Goal: Task Accomplishment & Management: Manage account settings

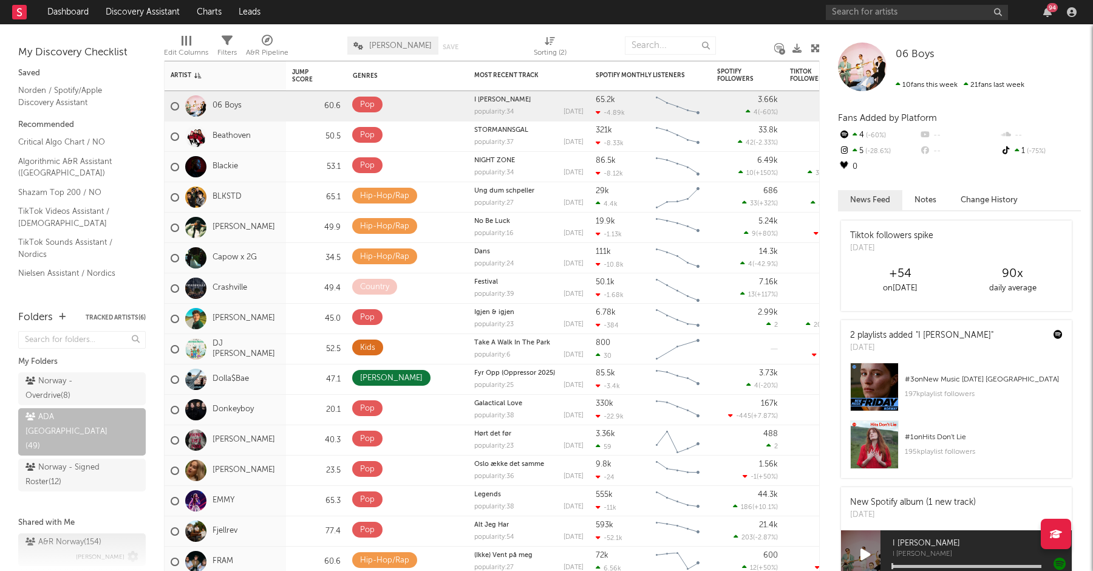
scroll to position [74, 0]
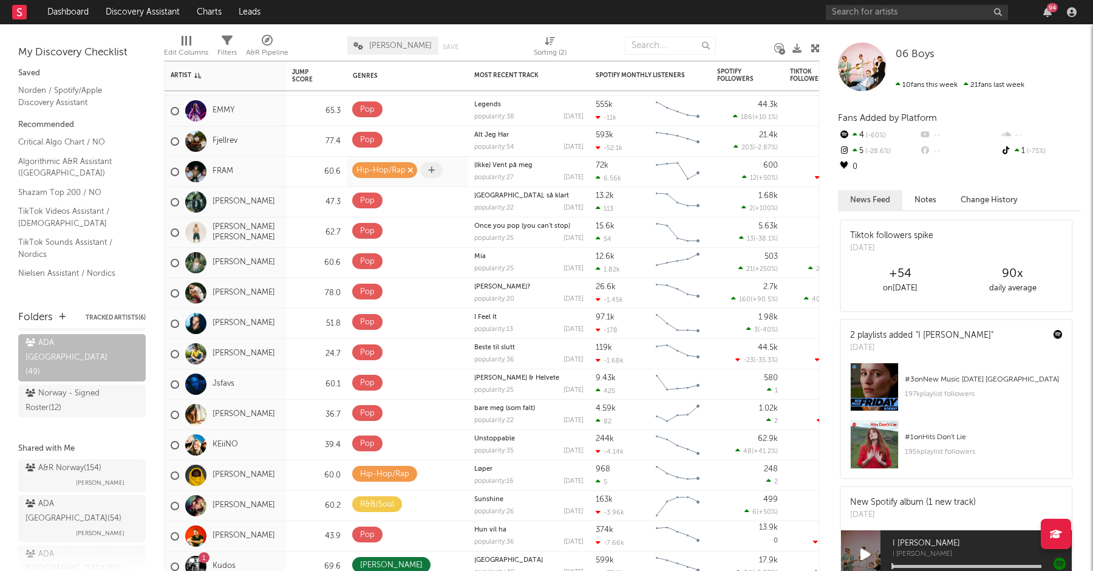
click at [411, 169] on icon "button" at bounding box center [411, 170] width 6 height 8
click at [359, 166] on span at bounding box center [363, 170] width 22 height 16
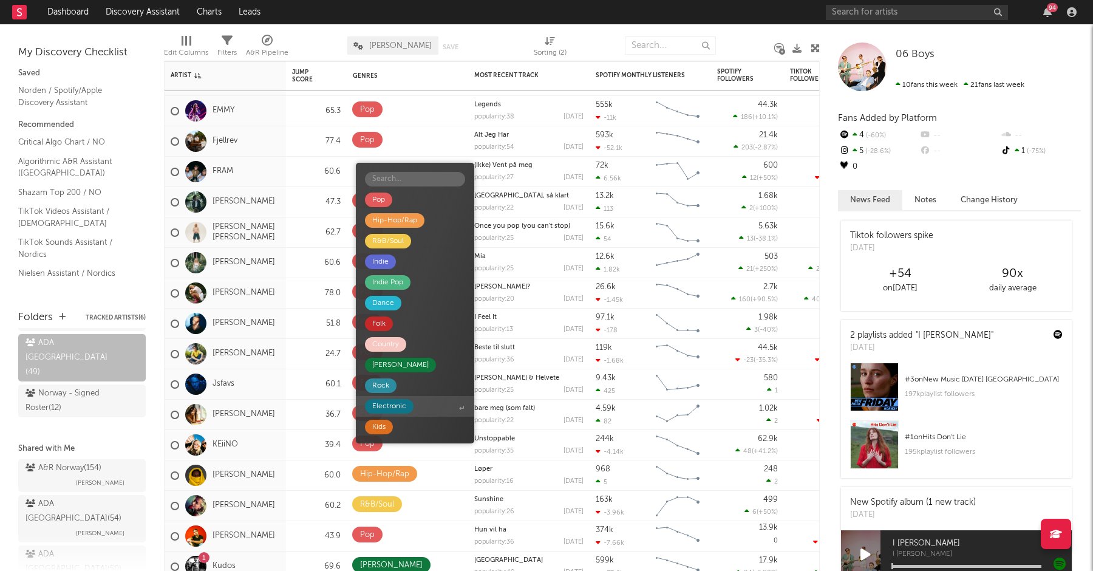
click at [382, 408] on div "Electronic" at bounding box center [389, 406] width 34 height 15
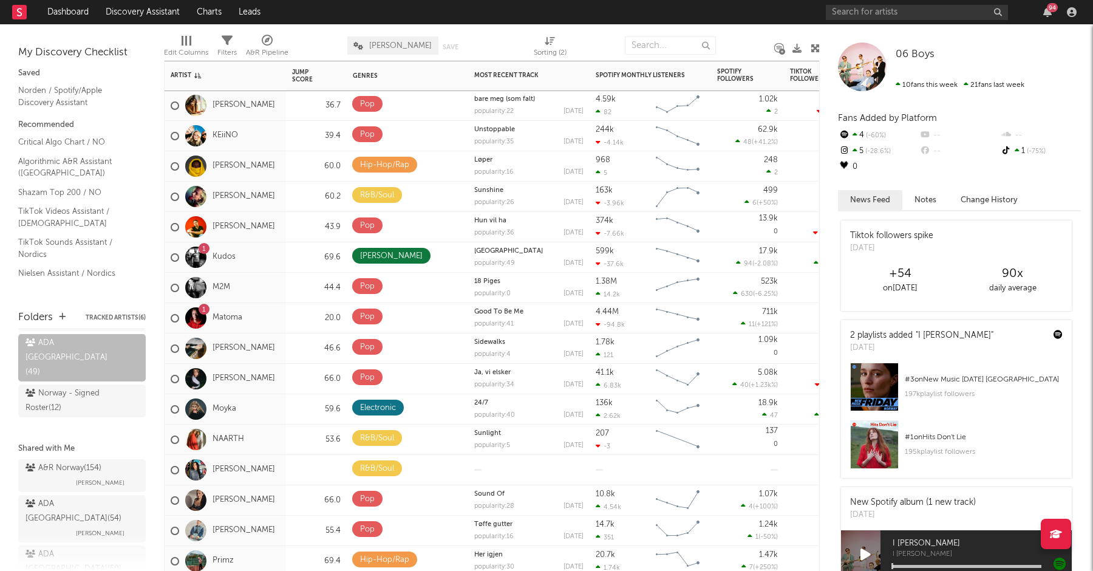
click at [253, 264] on div "1 Kudos" at bounding box center [225, 257] width 121 height 30
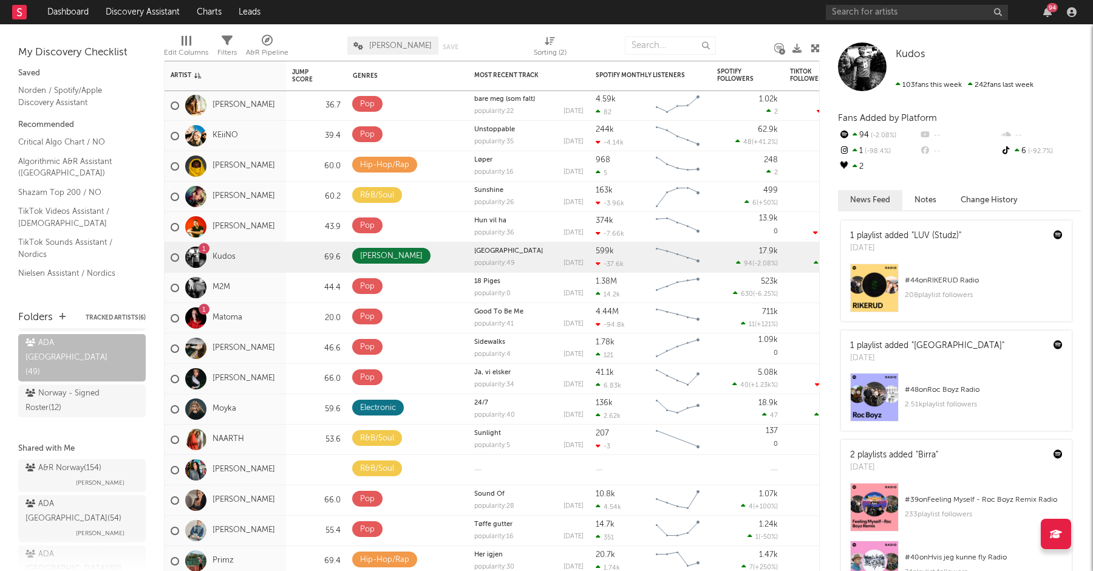
click at [201, 253] on div at bounding box center [195, 257] width 21 height 21
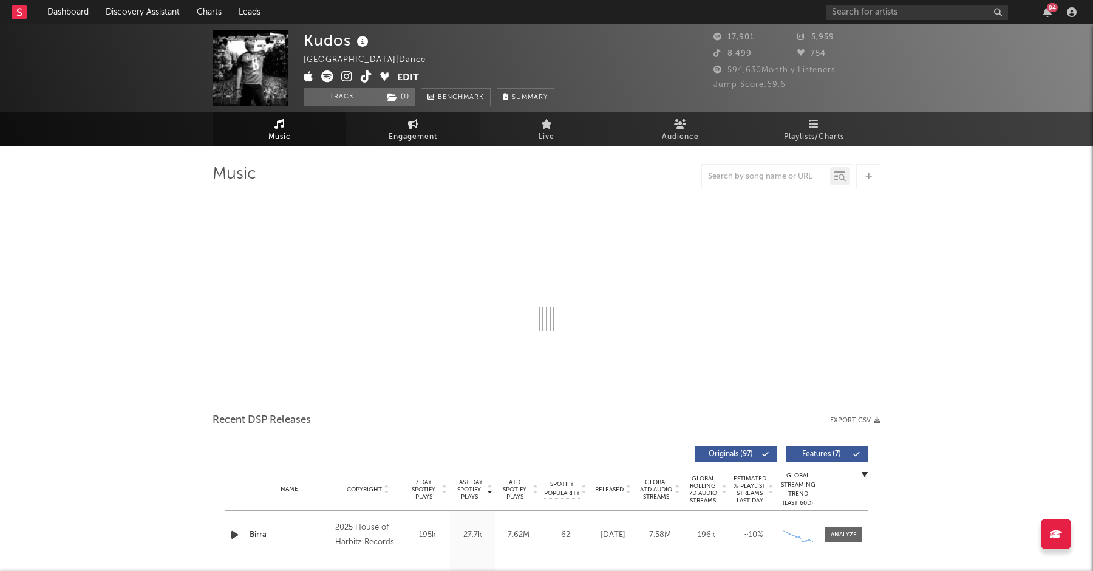
select select "6m"
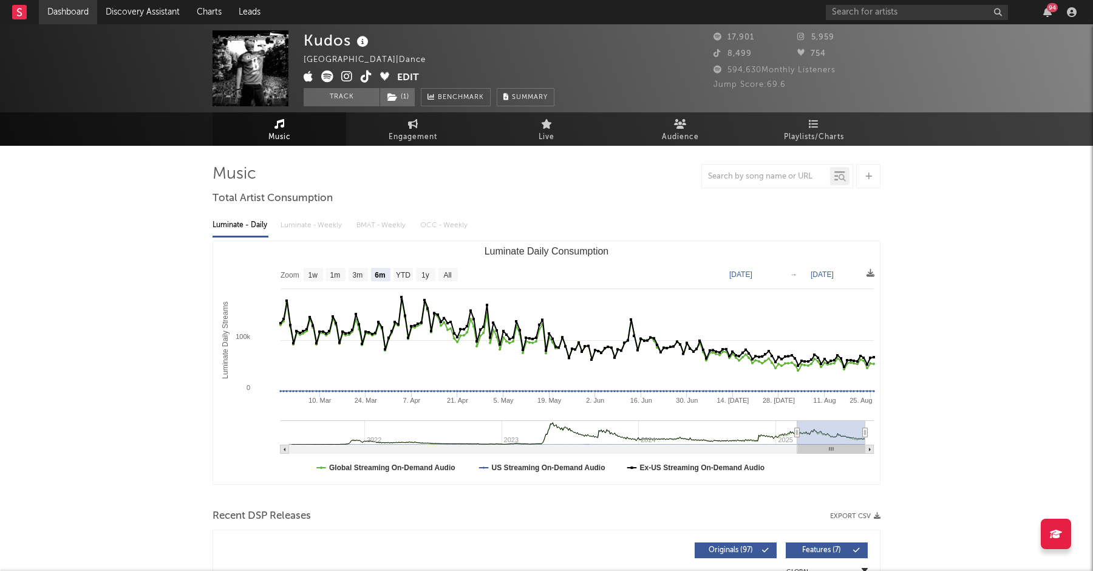
click at [77, 10] on link "Dashboard" at bounding box center [68, 12] width 58 height 24
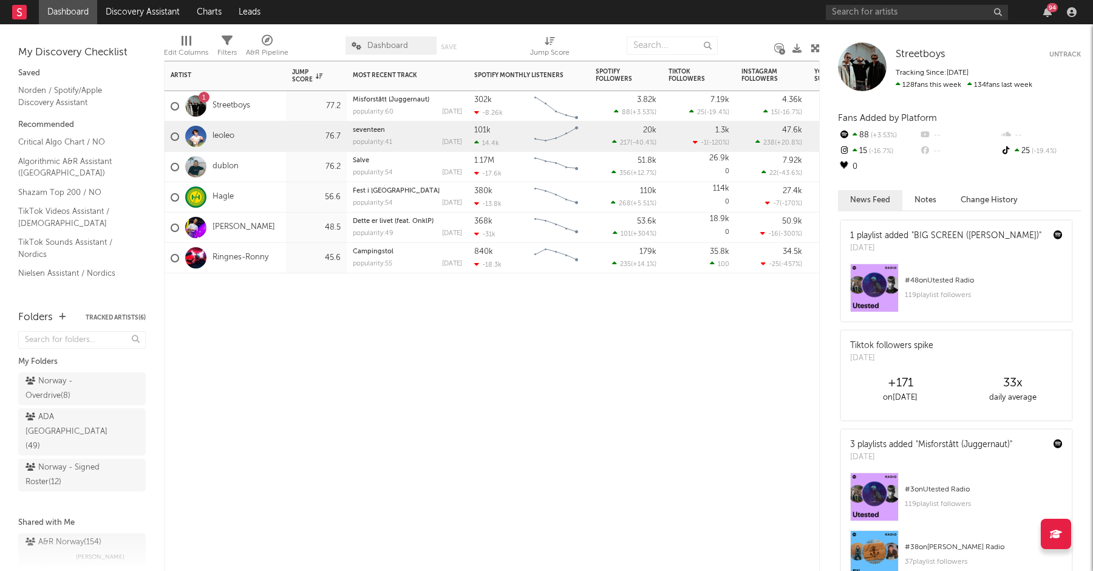
click at [260, 140] on div "leoleo" at bounding box center [225, 136] width 121 height 30
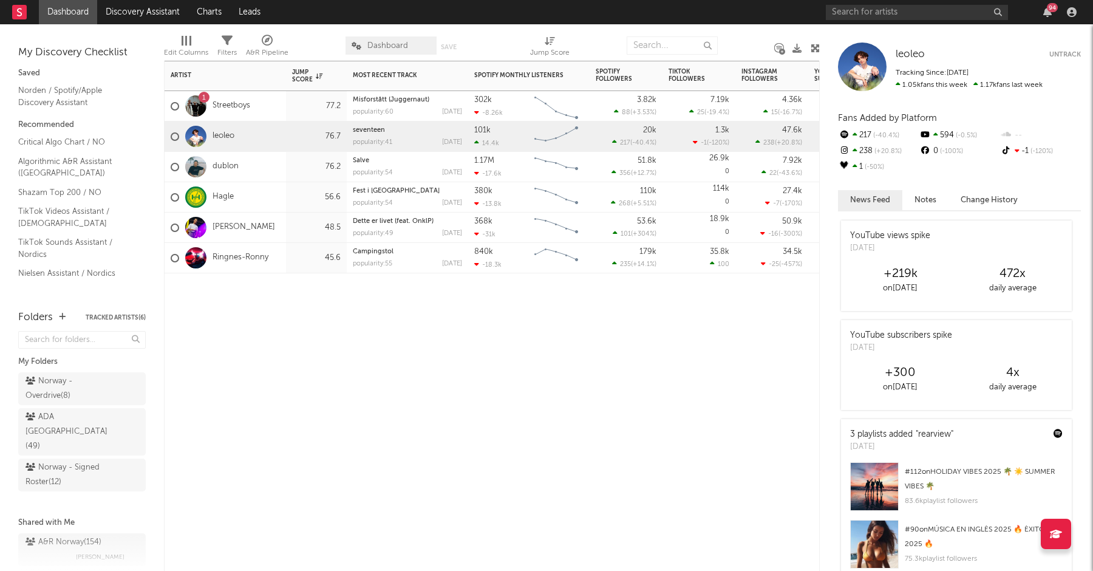
click at [303, 387] on div "Artist Notifications Jump Score Most Recent Track Popularity Released Spotify M…" at bounding box center [492, 316] width 656 height 510
click at [259, 166] on div "dublon" at bounding box center [225, 167] width 121 height 30
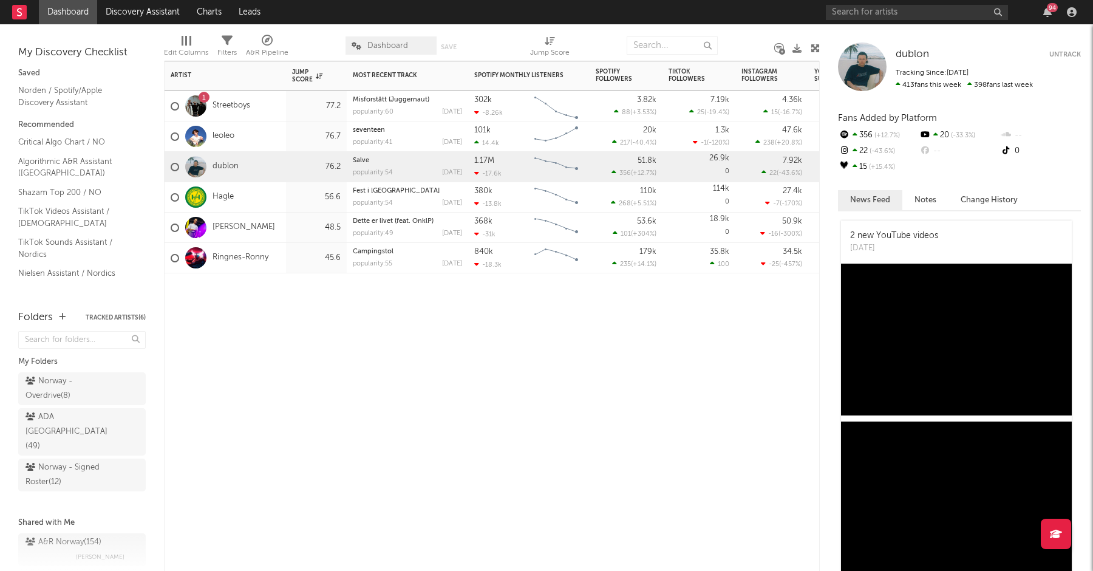
click at [282, 230] on div "[PERSON_NAME]" at bounding box center [225, 228] width 121 height 30
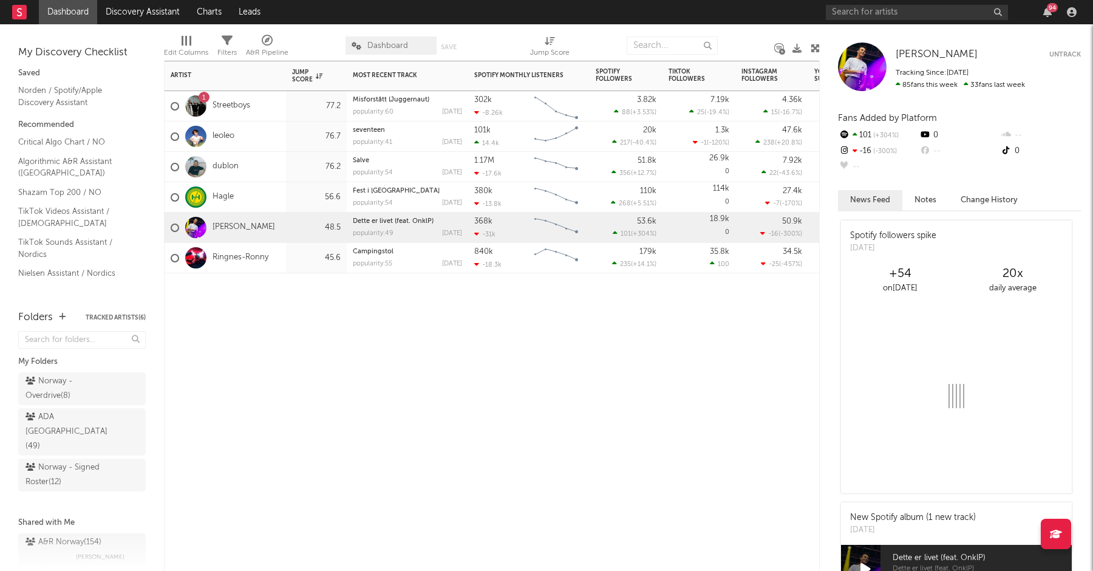
click at [284, 259] on div "Ringnes-Ronny" at bounding box center [225, 258] width 121 height 30
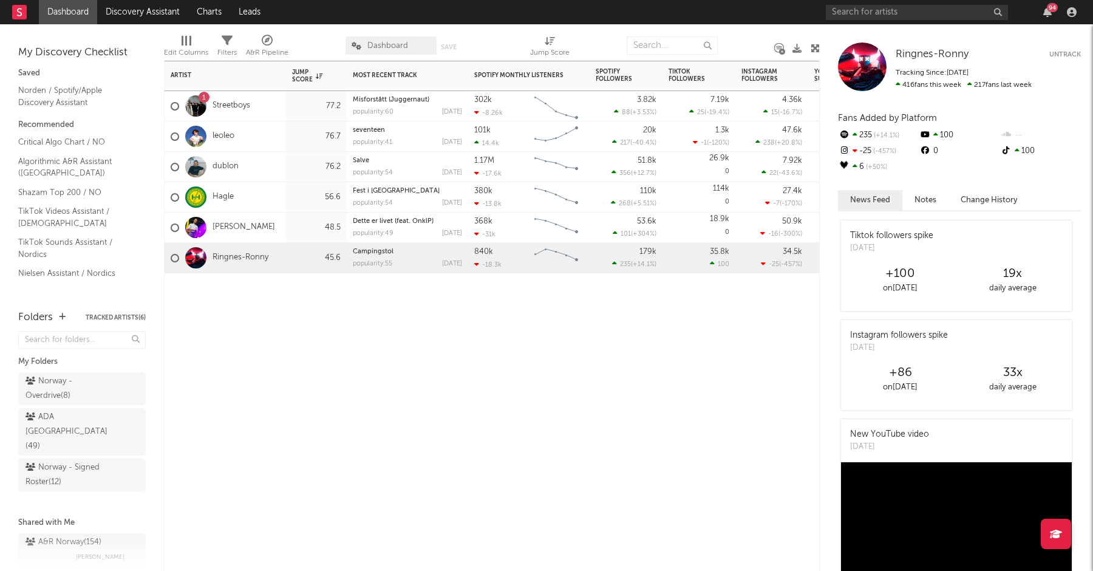
click at [281, 230] on div "[PERSON_NAME]" at bounding box center [225, 228] width 121 height 30
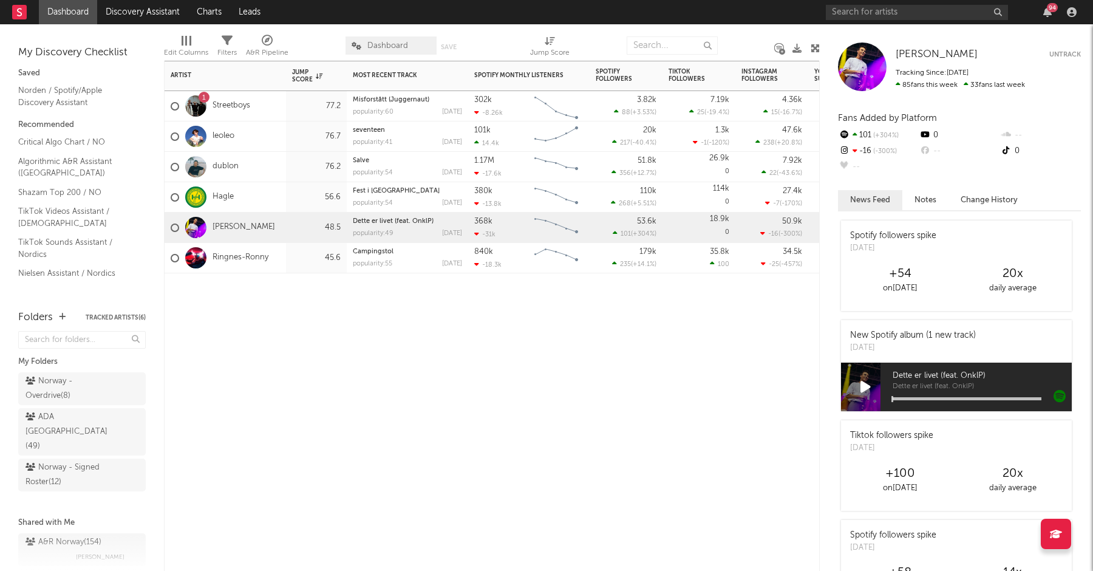
click at [281, 254] on div "Ringnes-Ronny" at bounding box center [225, 258] width 121 height 30
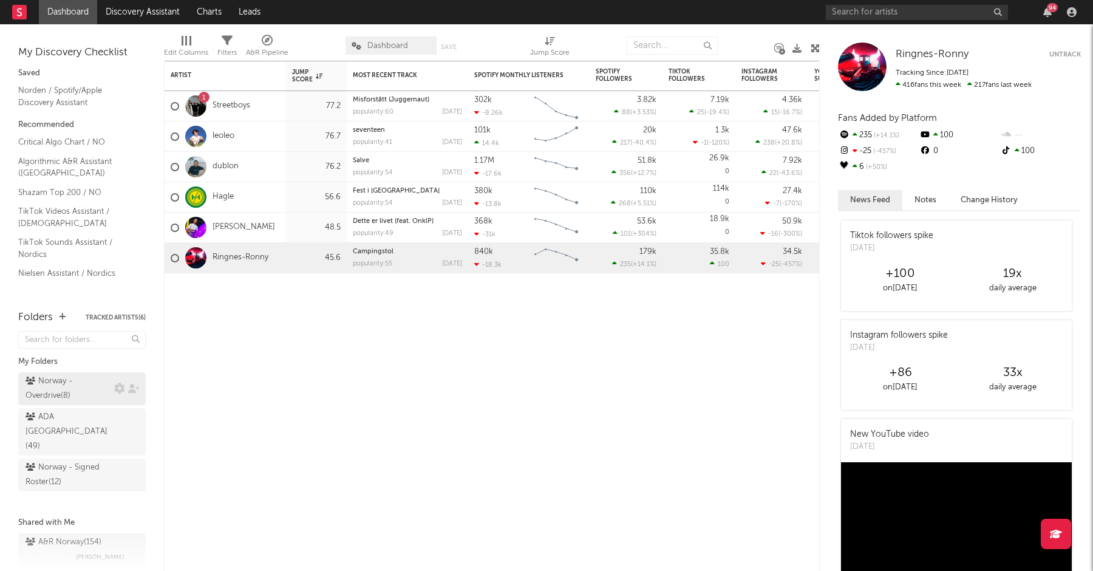
click at [65, 393] on div "Norway - Overdrive ( 8 )" at bounding box center [69, 388] width 86 height 29
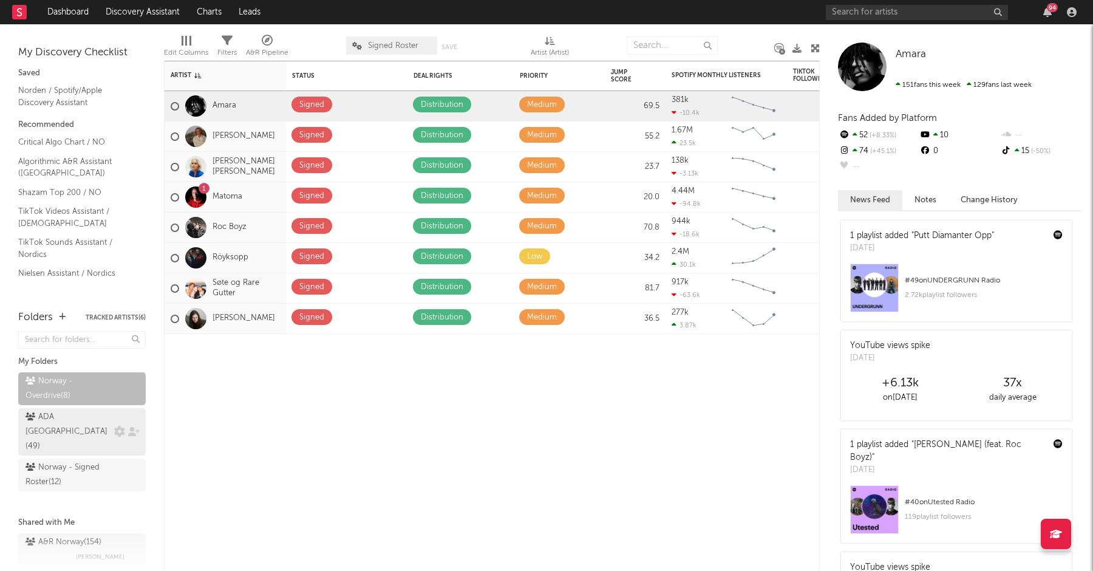
click at [57, 412] on div "ADA Norway ( 49 )" at bounding box center [69, 432] width 86 height 44
